Goal: Browse casually: Explore the website without a specific task or goal

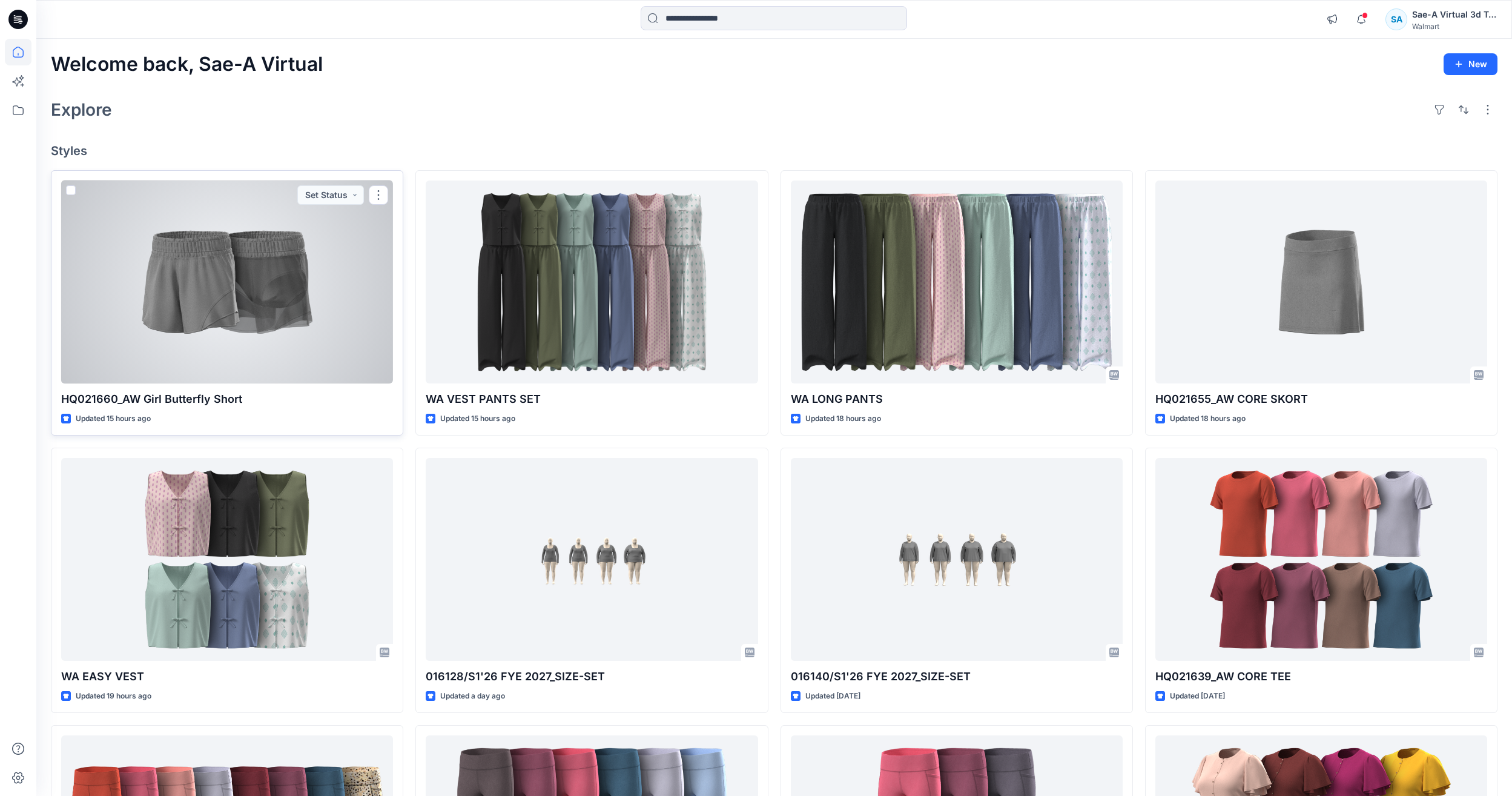
click at [109, 203] on div at bounding box center [227, 282] width 332 height 202
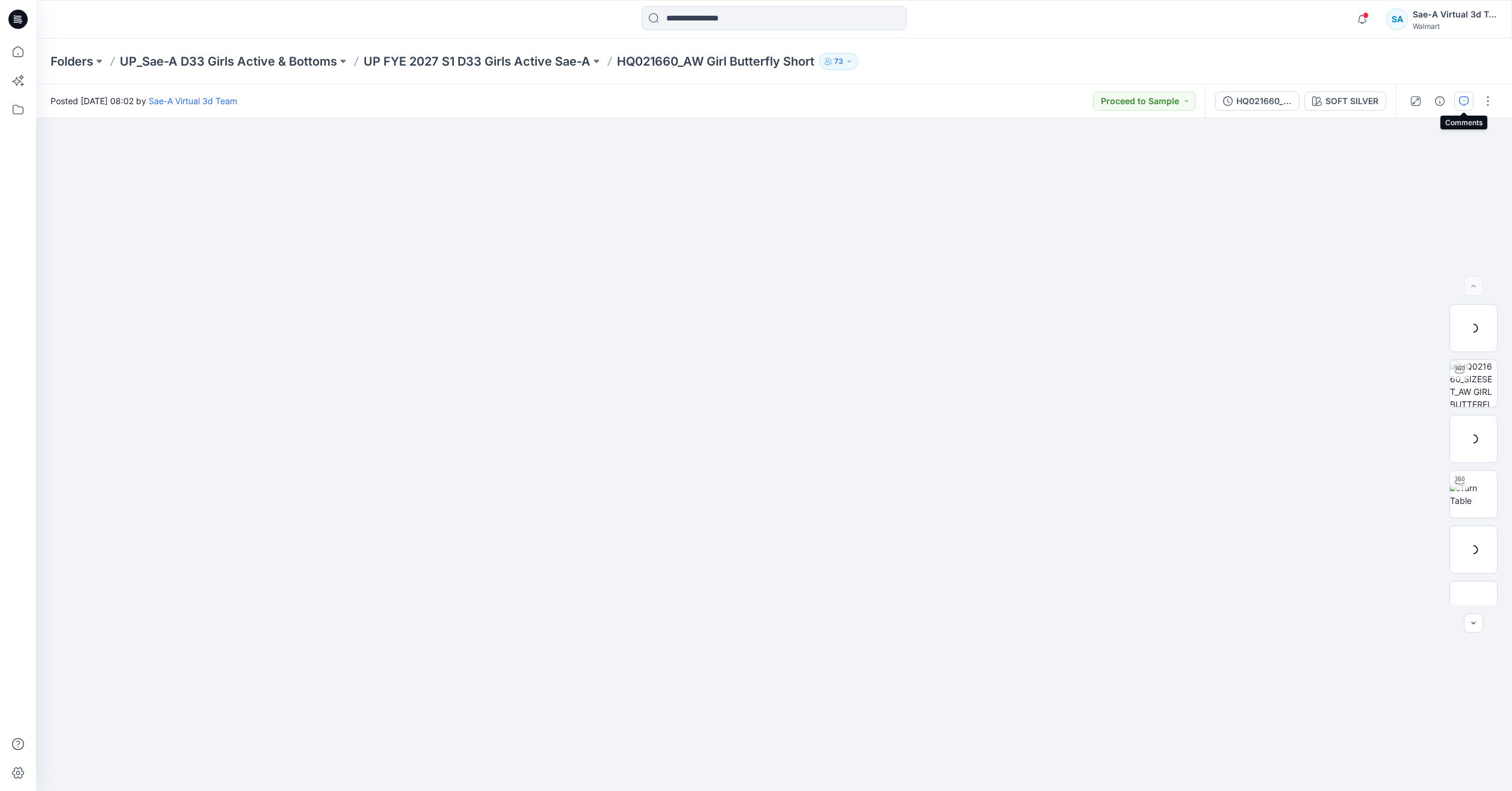
click at [1465, 105] on icon "button" at bounding box center [1463, 101] width 10 height 10
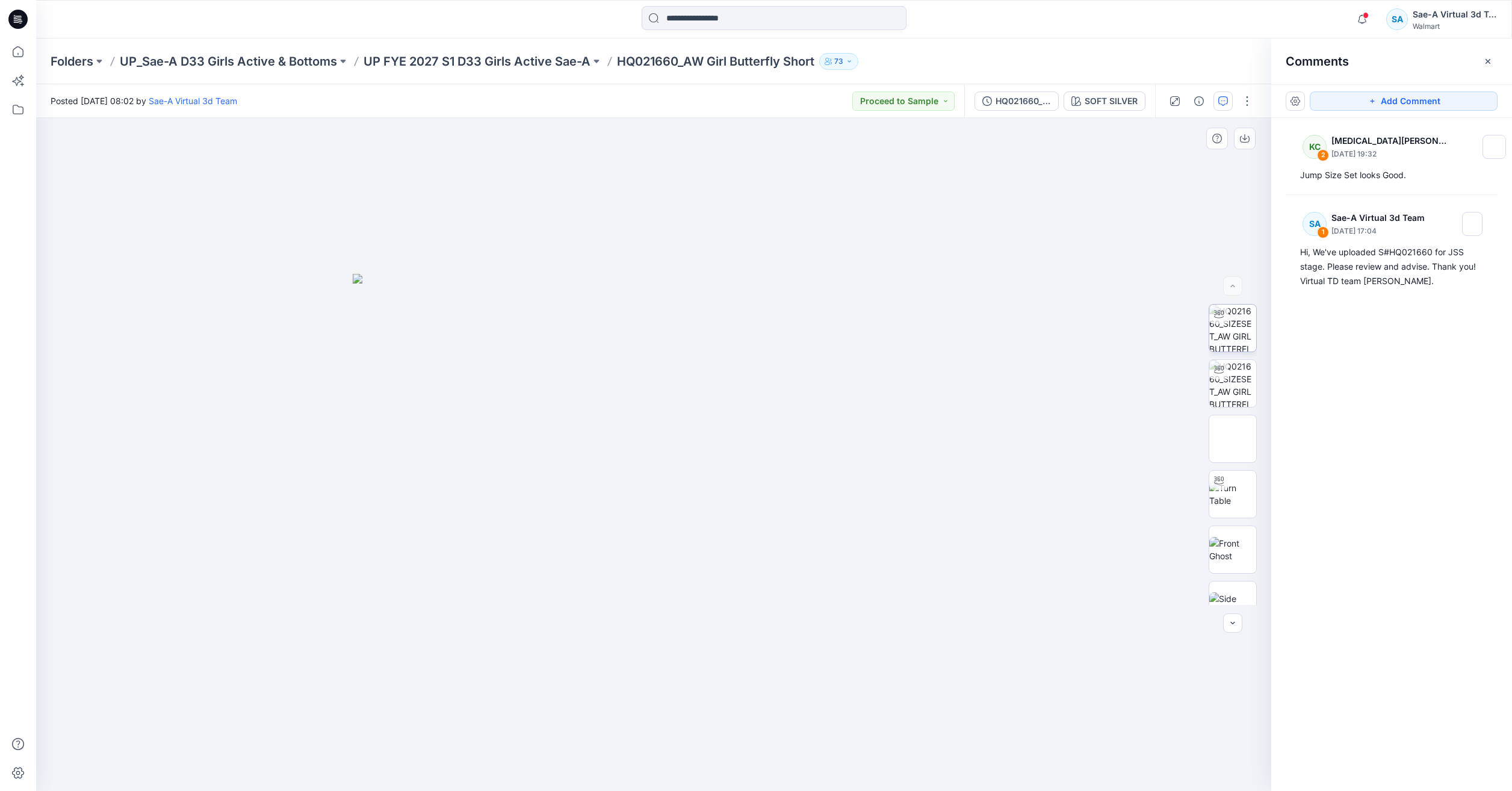
click at [1220, 337] on img at bounding box center [1233, 328] width 47 height 47
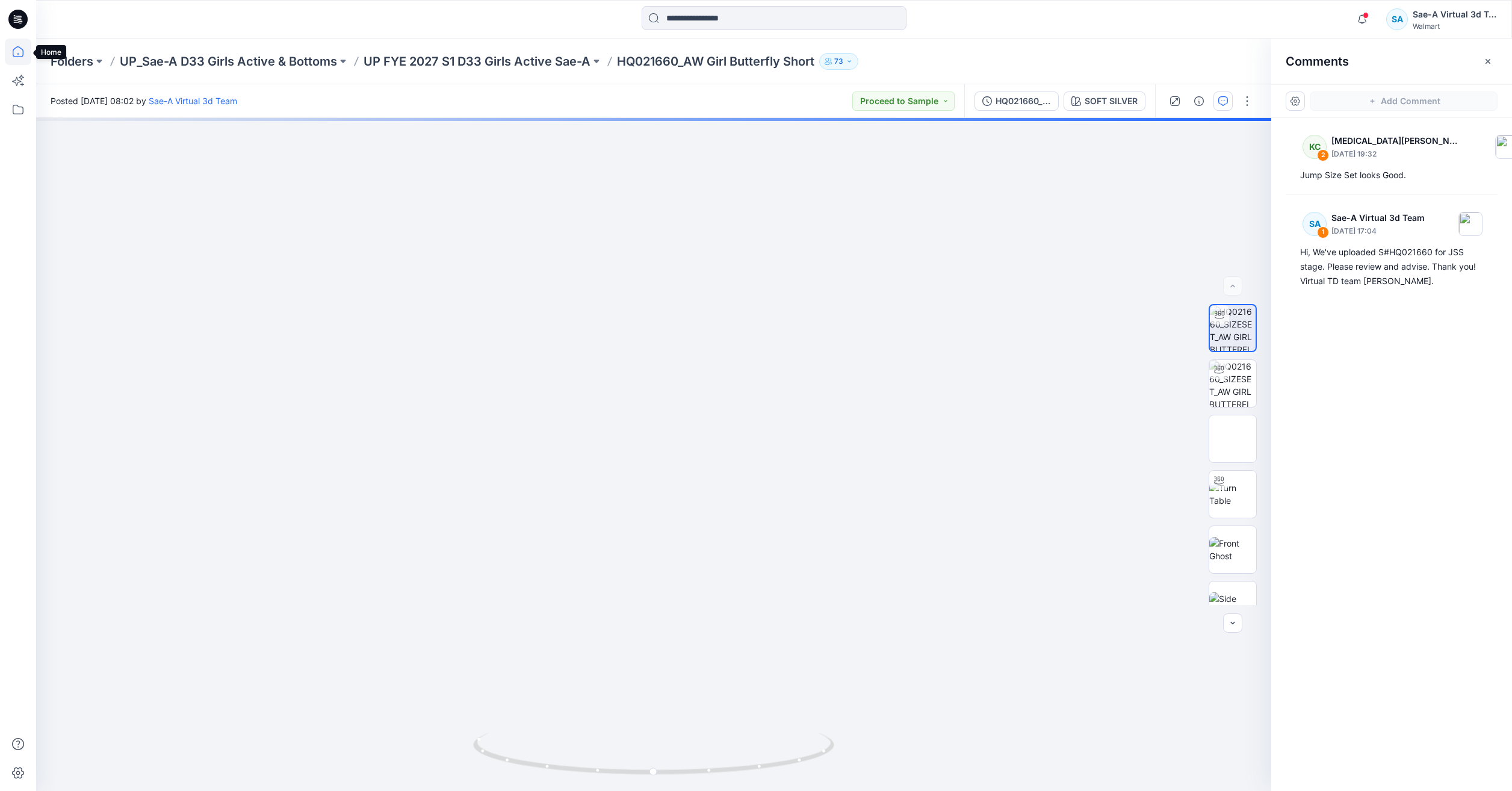
click at [26, 49] on icon at bounding box center [18, 51] width 27 height 27
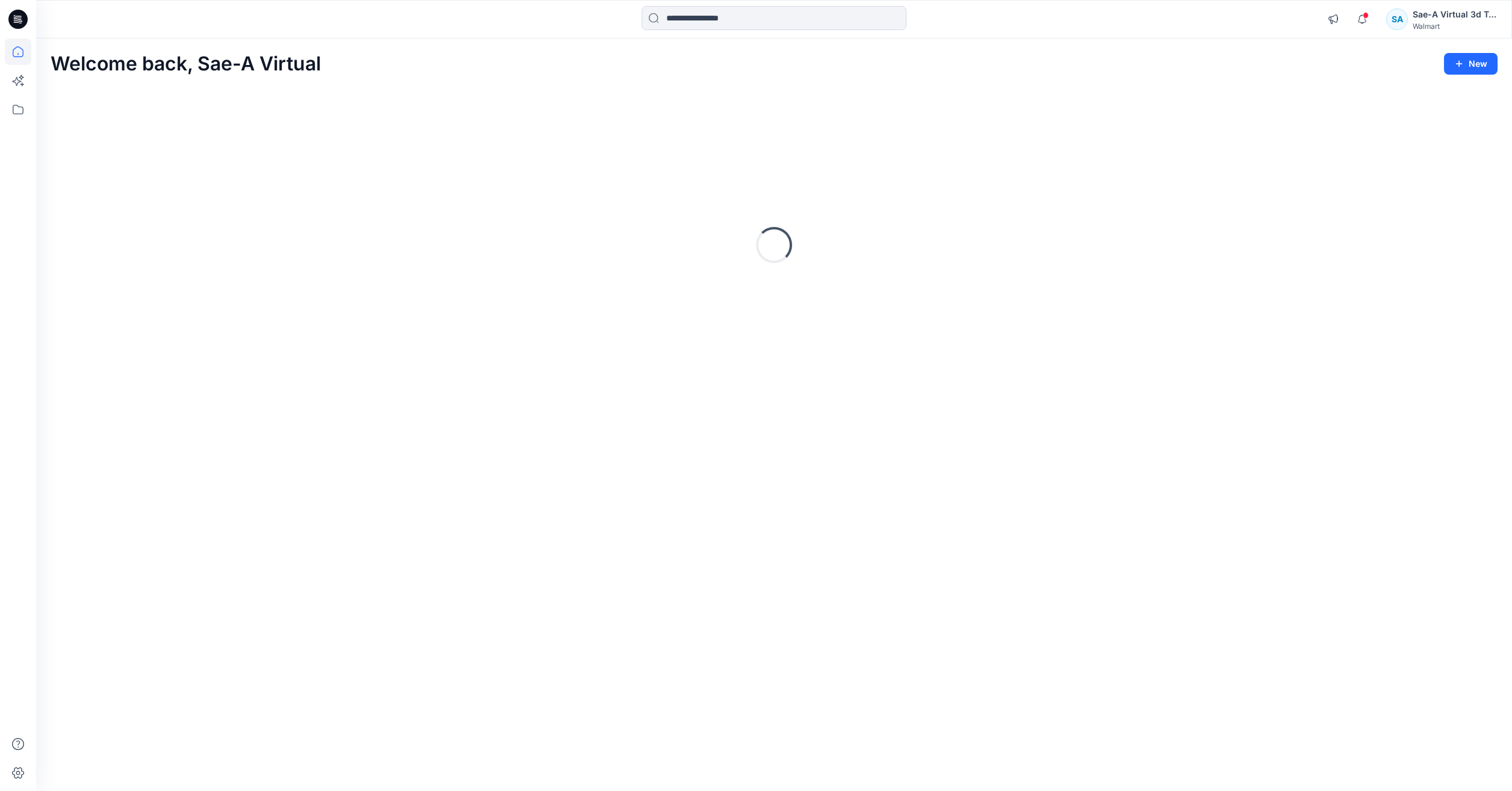
click at [230, 306] on div "Loading..." at bounding box center [774, 245] width 1447 height 301
click at [1362, 23] on icon "button" at bounding box center [1362, 19] width 23 height 24
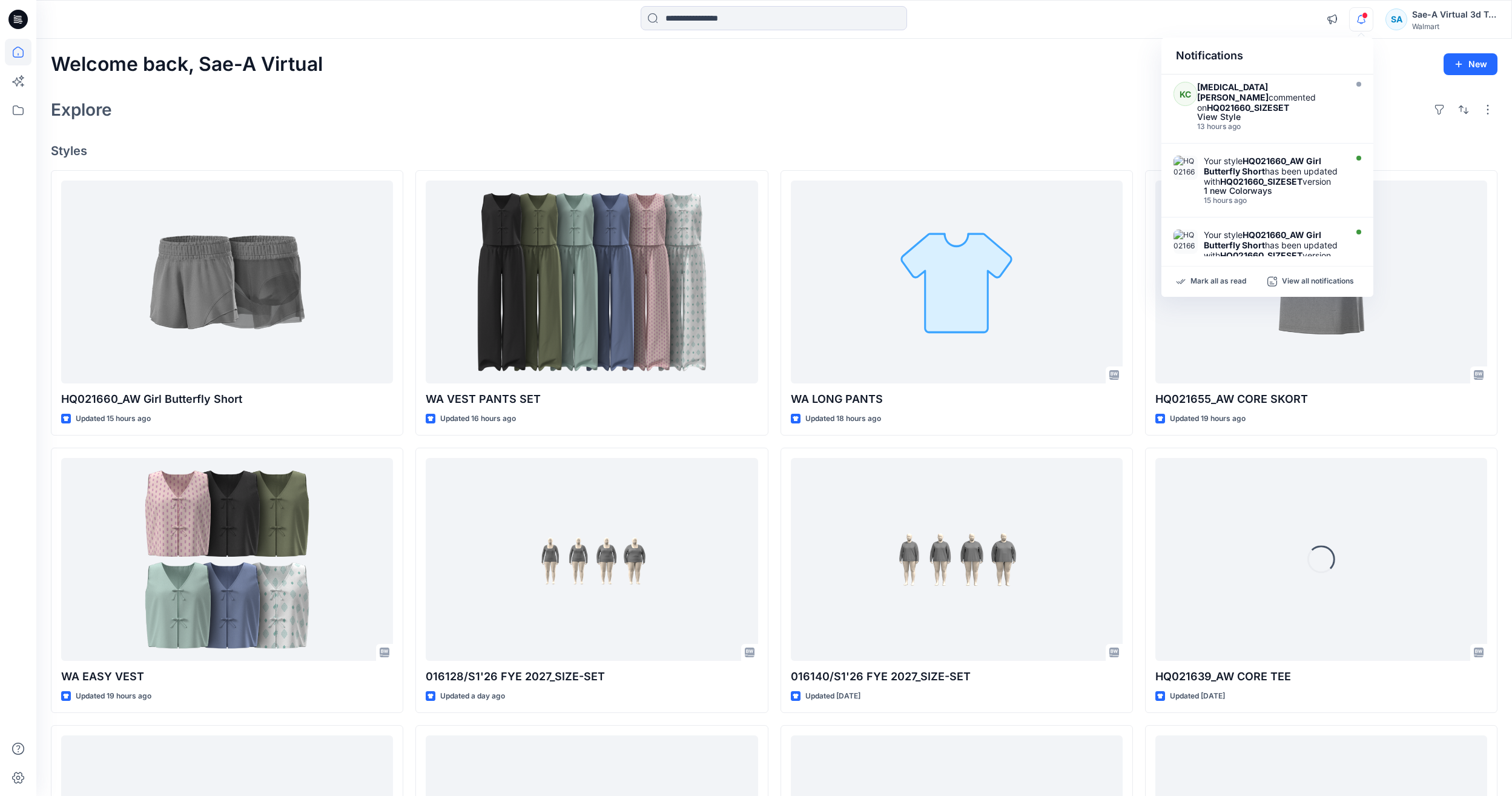
click at [1020, 106] on div "Explore" at bounding box center [773, 109] width 1447 height 29
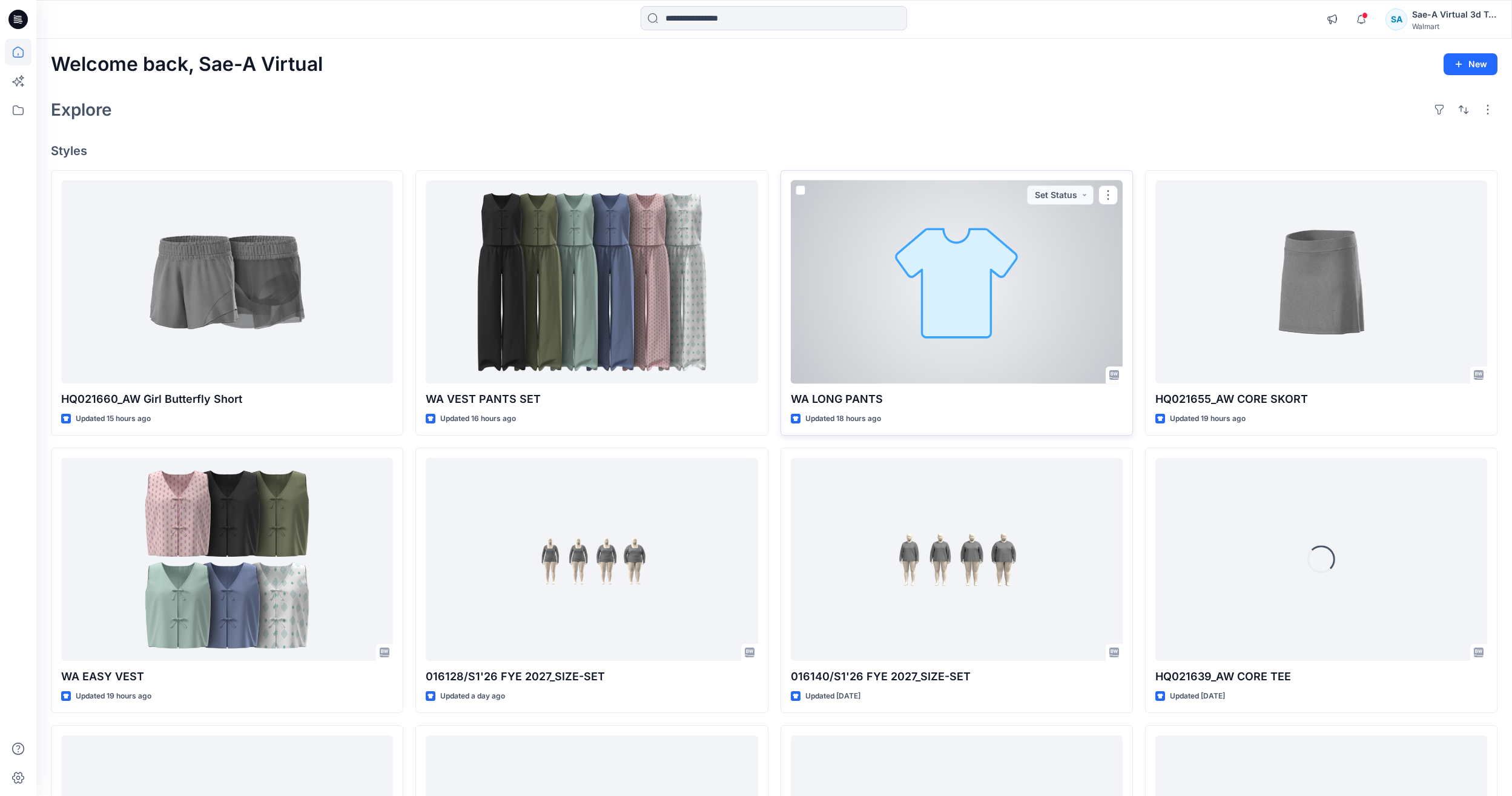
click at [936, 272] on div at bounding box center [957, 282] width 332 height 202
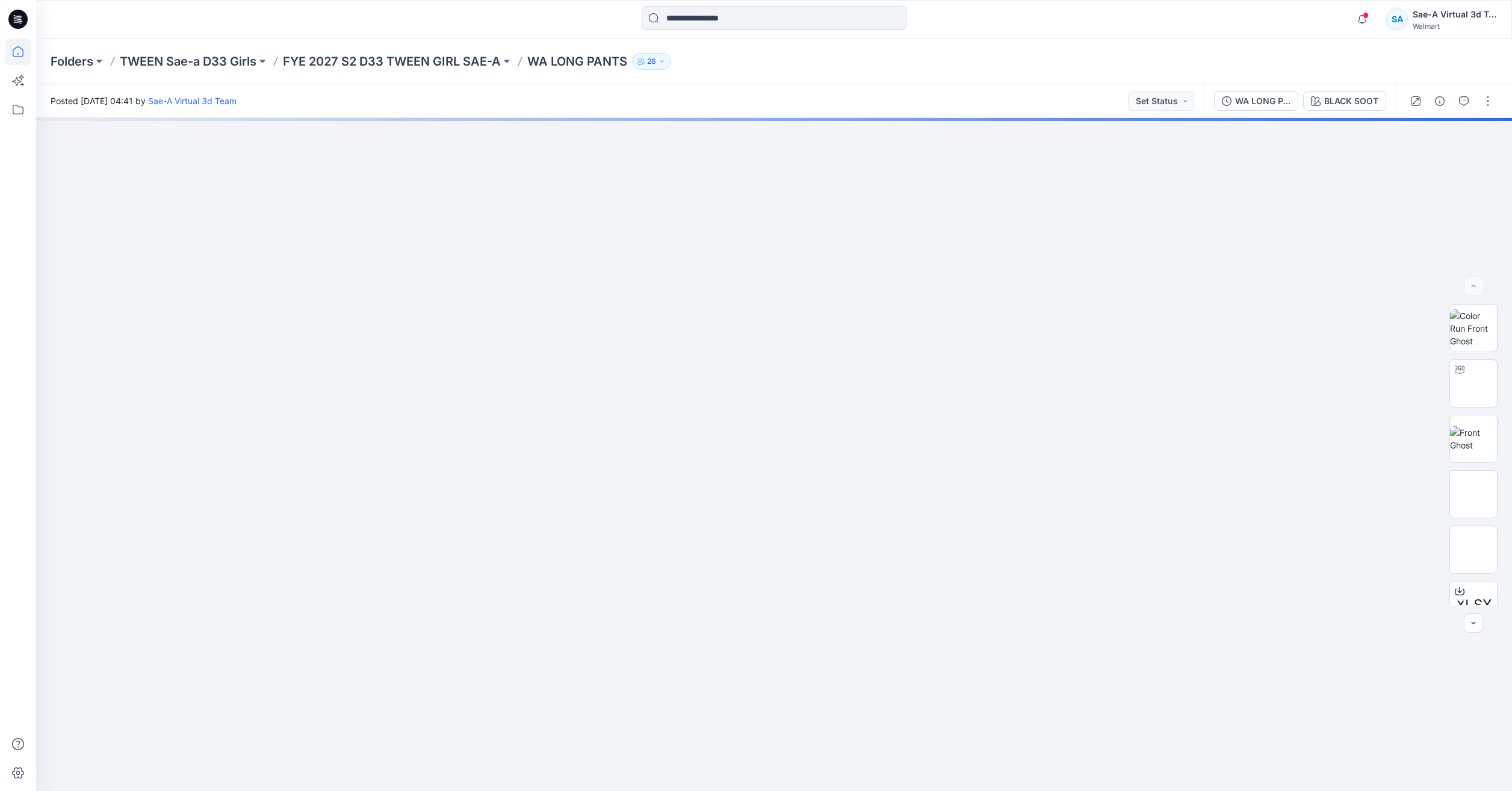
click at [19, 56] on icon at bounding box center [18, 51] width 27 height 27
